Goal: Find specific page/section: Find specific page/section

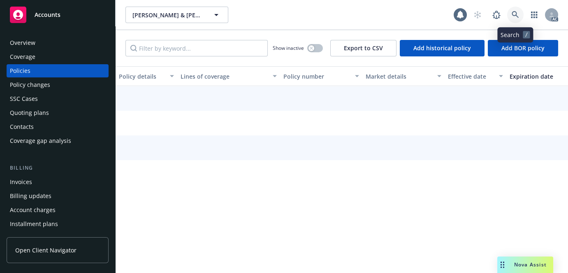
click at [519, 14] on link at bounding box center [515, 15] width 16 height 16
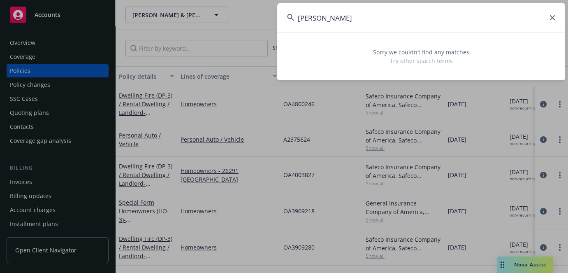
type input "[PERSON_NAME]"
drag, startPoint x: 411, startPoint y: 16, endPoint x: 260, endPoint y: 16, distance: 150.6
click at [260, 16] on div "[PERSON_NAME] Sorry we couldn’t find any matches Try other search terms" at bounding box center [284, 136] width 568 height 273
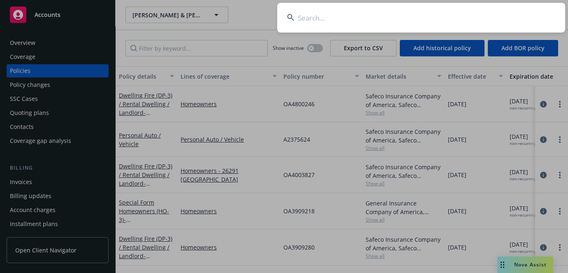
paste input "[PERSON_NAME]"
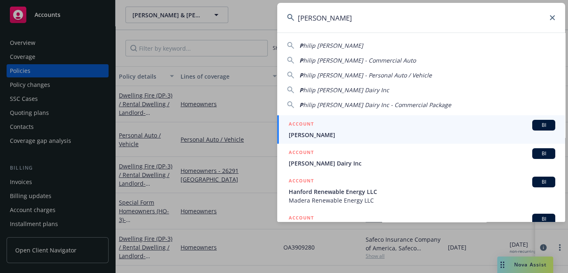
type input "[PERSON_NAME]"
click at [350, 134] on span "[PERSON_NAME]" at bounding box center [422, 134] width 267 height 9
